Goal: Obtain resource: Download file/media

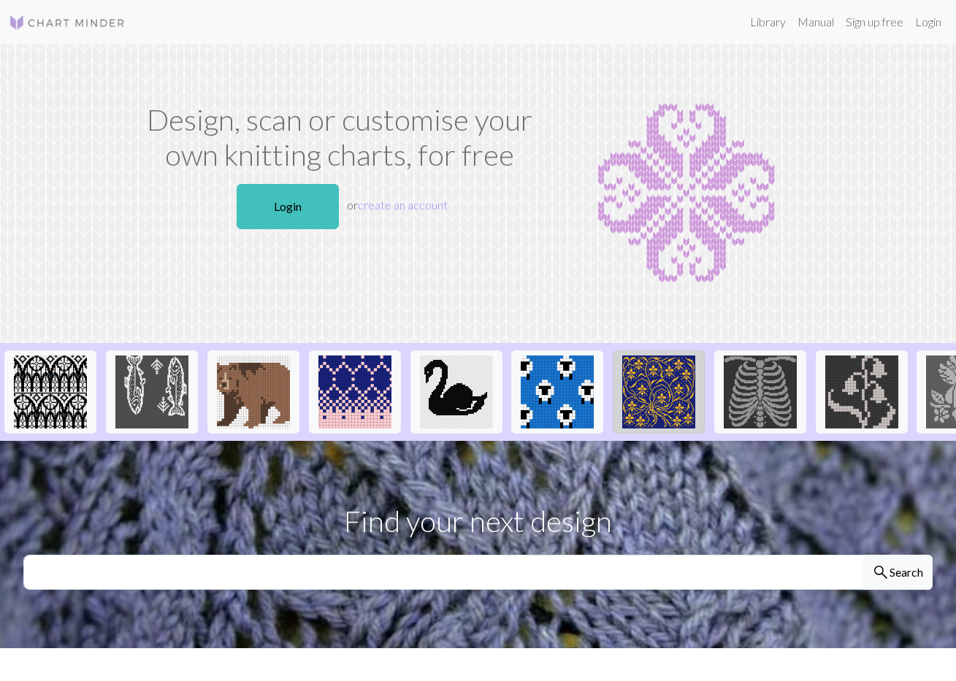
click at [639, 406] on img at bounding box center [658, 392] width 73 height 73
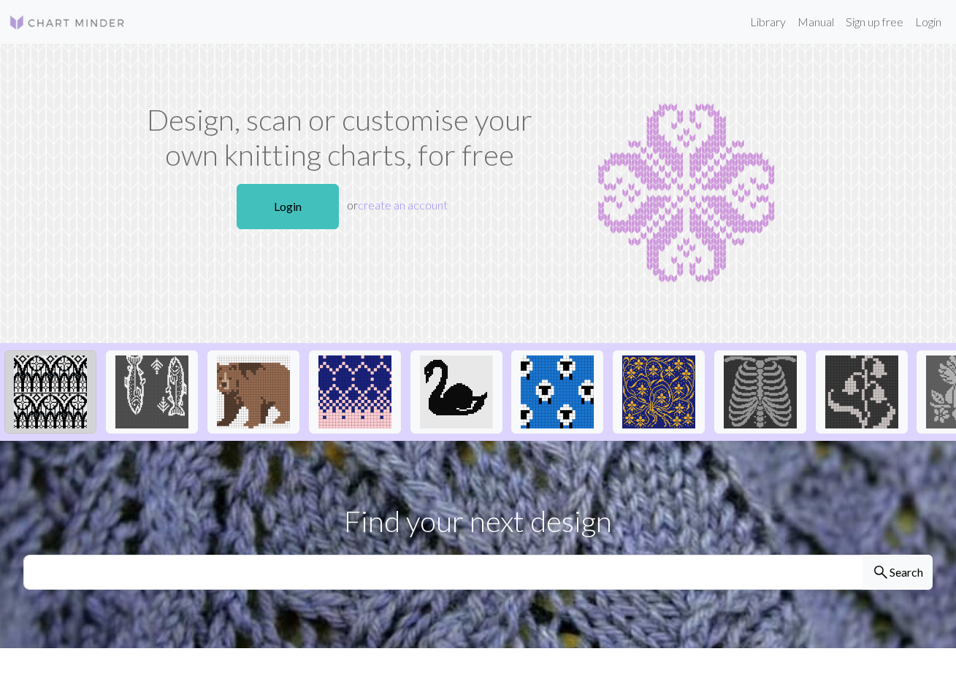
click at [56, 393] on img at bounding box center [50, 392] width 73 height 73
click at [764, 15] on link "Library" at bounding box center [767, 21] width 47 height 29
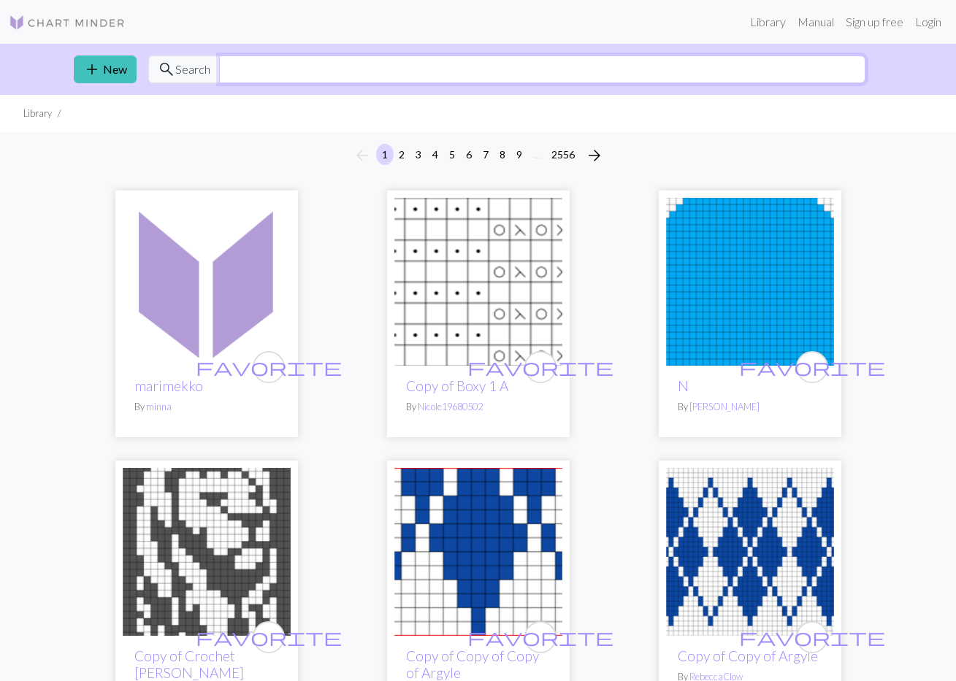
click at [326, 70] on input "text" at bounding box center [542, 69] width 646 height 28
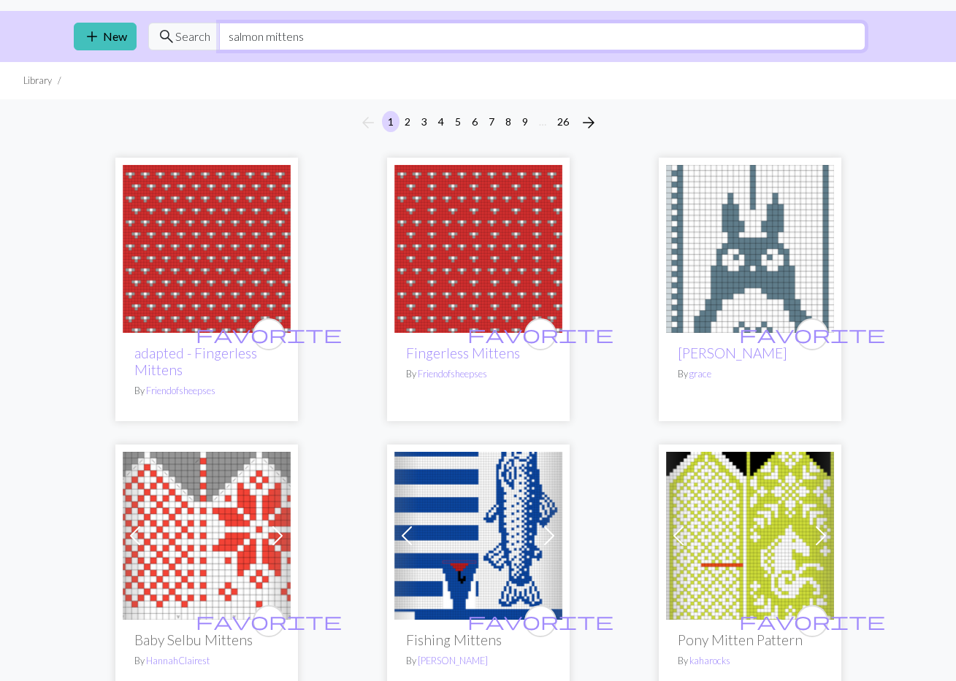
scroll to position [41, 0]
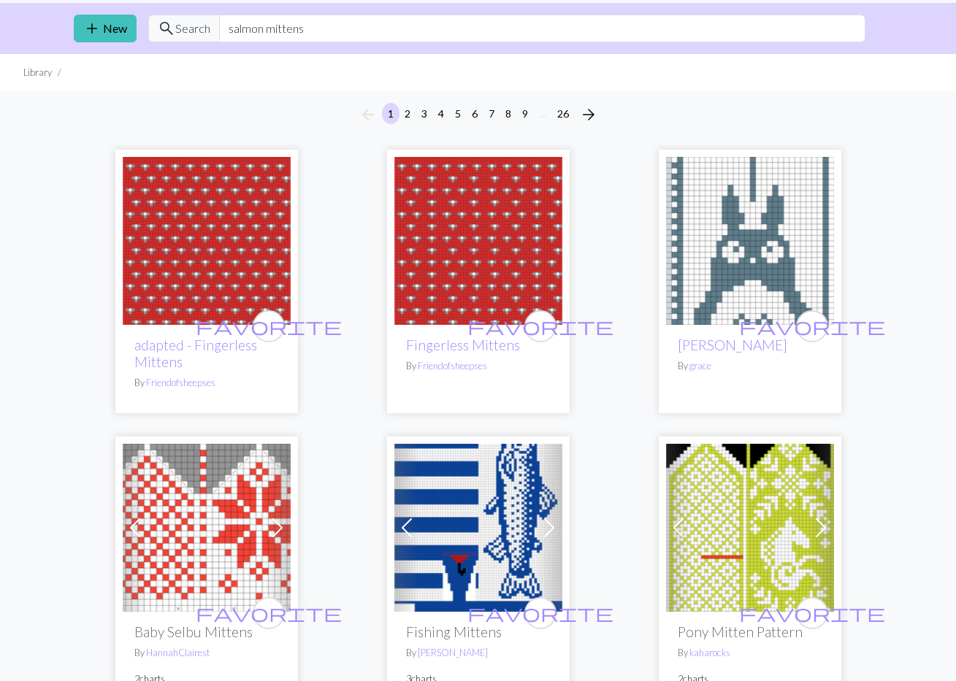
click at [468, 498] on img at bounding box center [478, 528] width 168 height 168
drag, startPoint x: 265, startPoint y: 31, endPoint x: 196, endPoint y: 31, distance: 68.6
click at [196, 31] on div "search Search salmon mittens" at bounding box center [506, 29] width 717 height 28
type input "mittens"
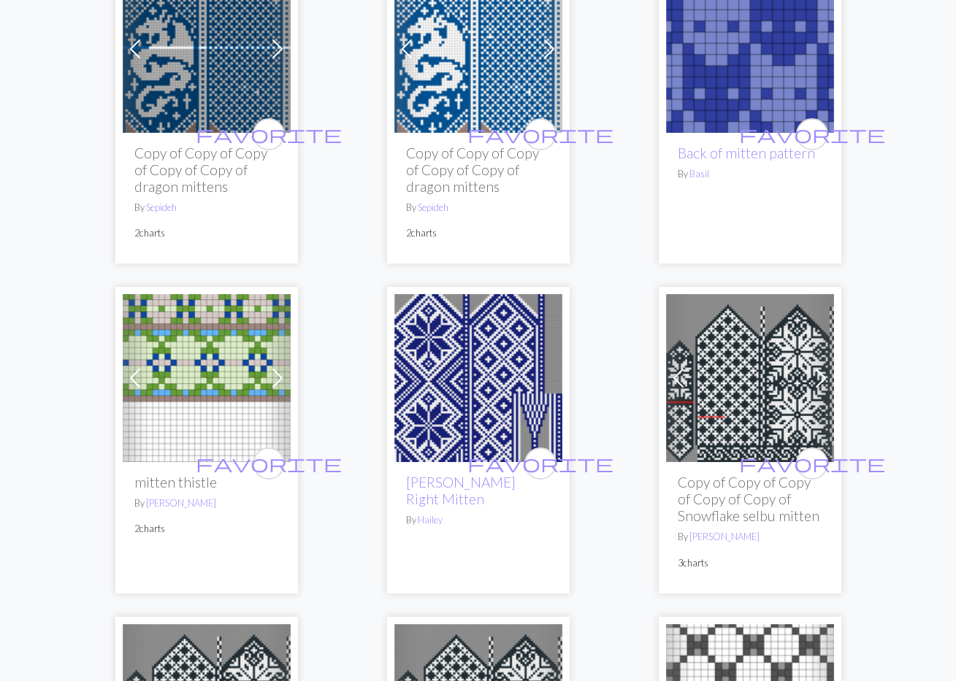
scroll to position [1475, 0]
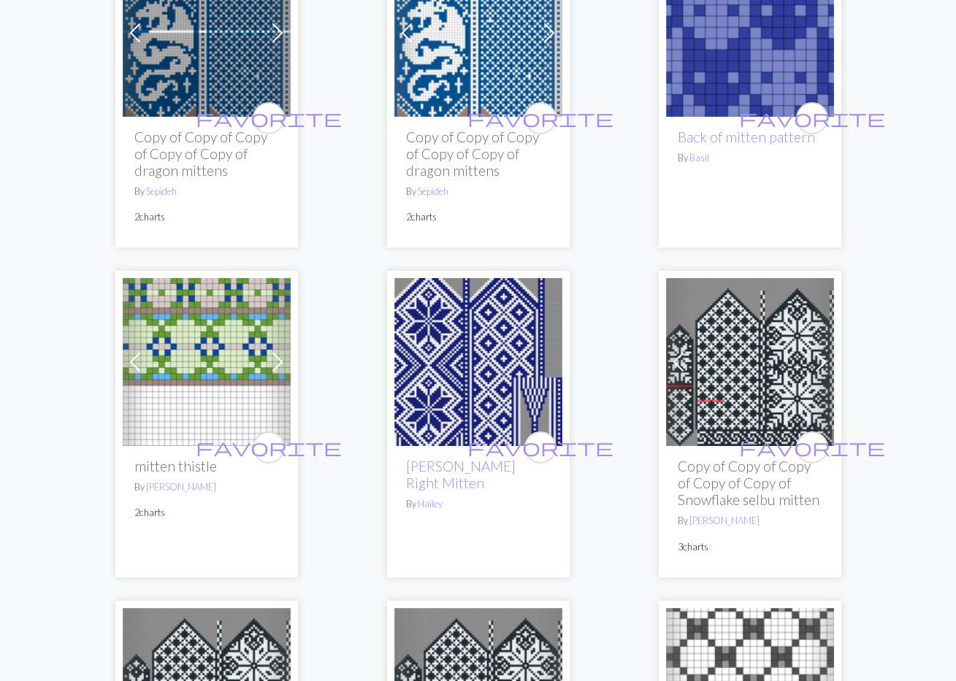
click at [486, 331] on img at bounding box center [478, 362] width 168 height 168
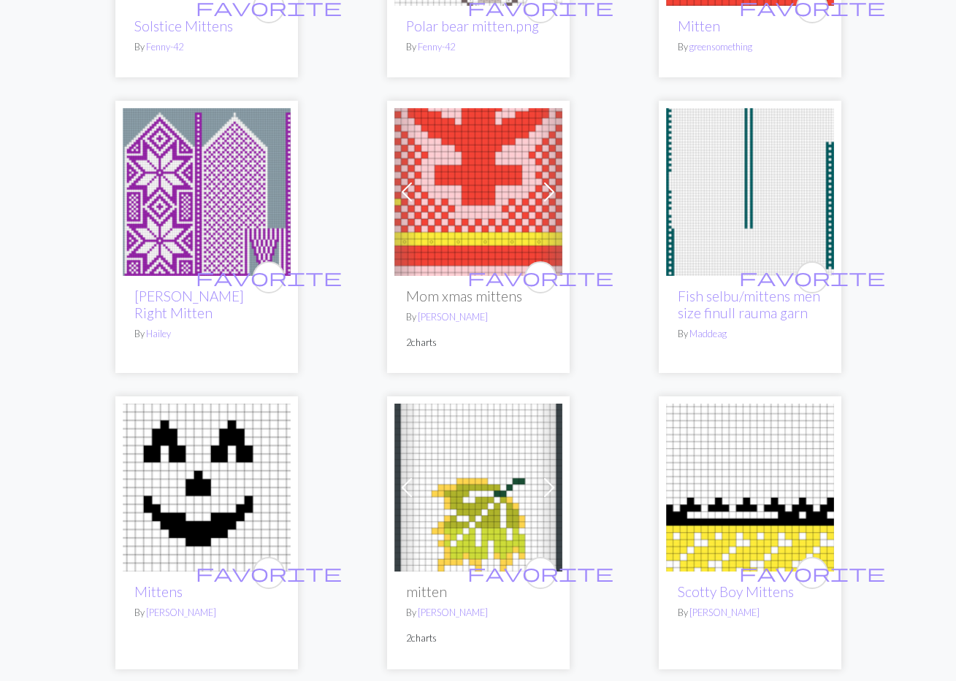
scroll to position [2602, 0]
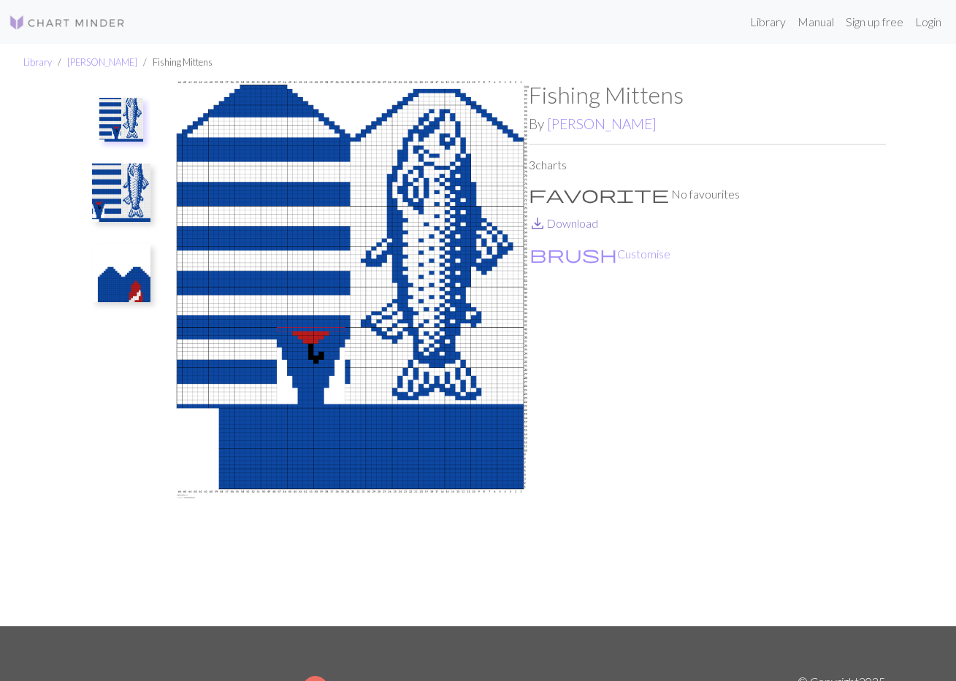
click at [569, 224] on link "save_alt Download" at bounding box center [563, 223] width 69 height 14
click at [107, 207] on img at bounding box center [121, 193] width 58 height 58
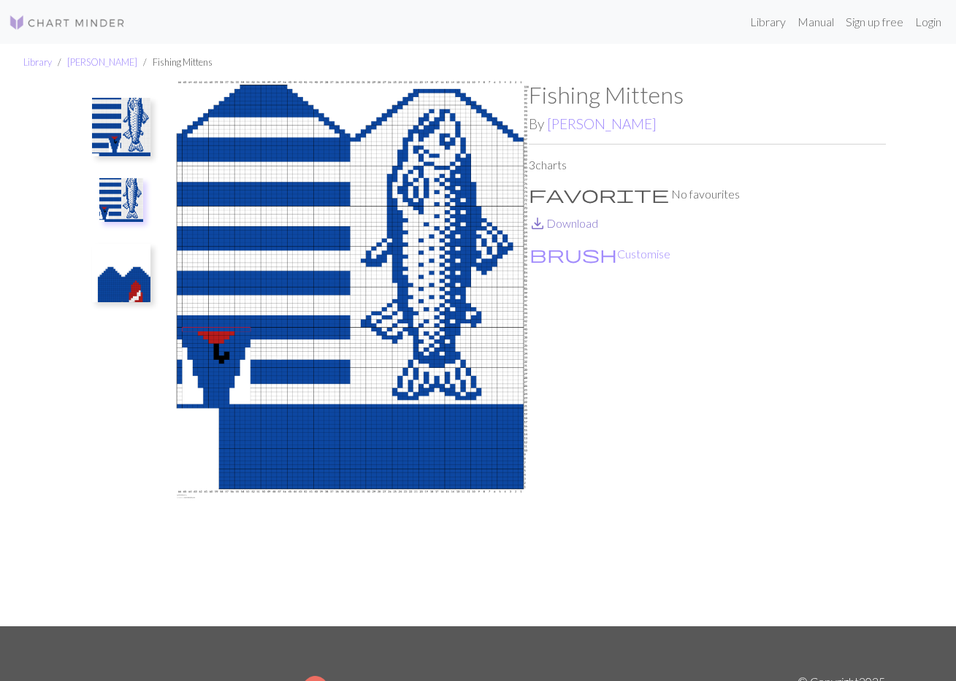
click at [547, 226] on link "save_alt Download" at bounding box center [563, 223] width 69 height 14
click at [129, 293] on img at bounding box center [121, 273] width 58 height 58
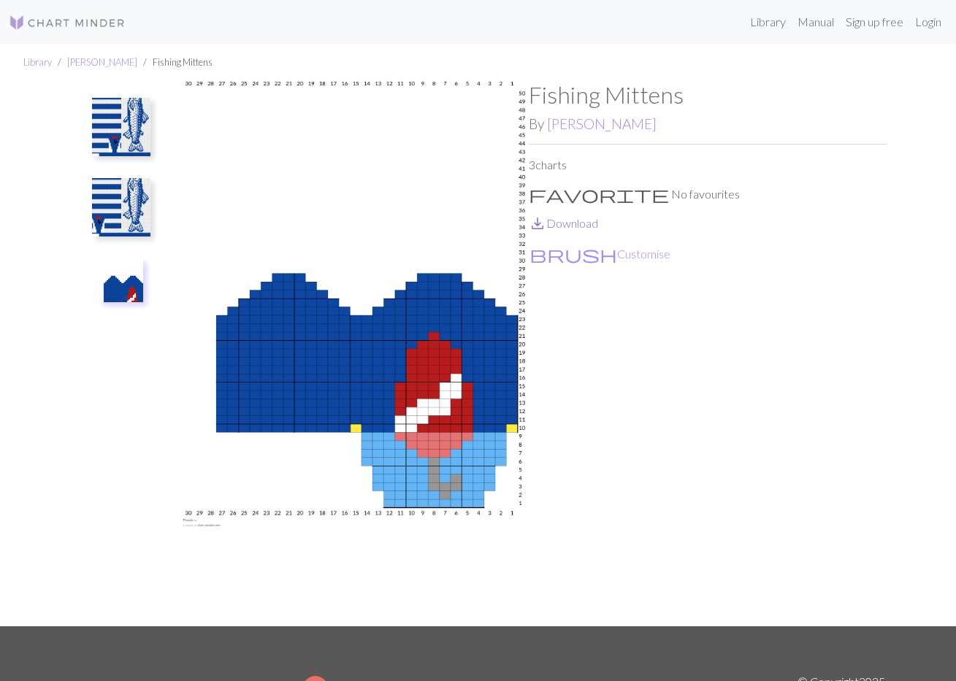
click at [561, 223] on link "save_alt Download" at bounding box center [563, 223] width 69 height 14
